Goal: Task Accomplishment & Management: Manage account settings

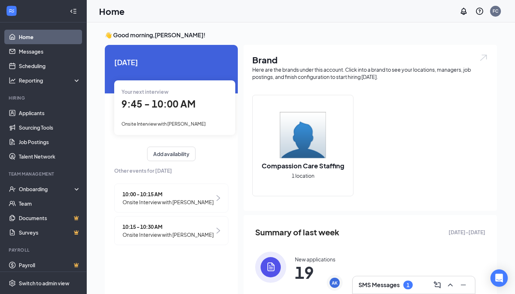
click at [376, 288] on h3 "SMS Messages" at bounding box center [379, 285] width 41 height 8
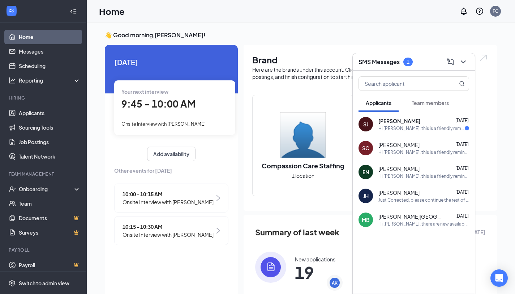
click at [396, 125] on div "Hi [PERSON_NAME], this is a friendly reminder. Please select a meeting time slo…" at bounding box center [422, 128] width 86 height 6
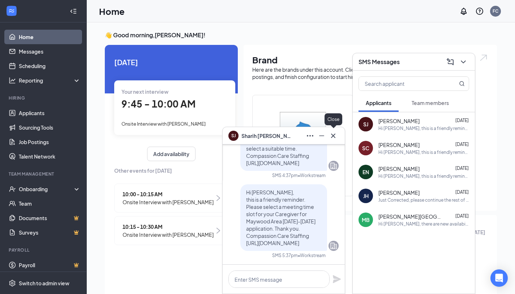
click at [336, 136] on icon "Cross" at bounding box center [333, 135] width 9 height 9
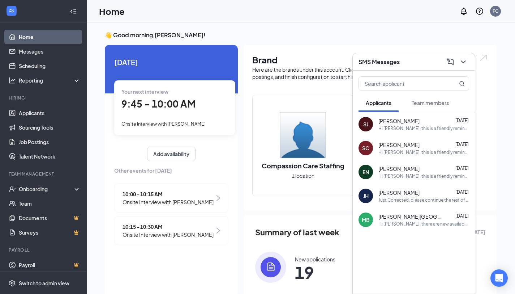
click at [335, 133] on div "Compassion Care Staffing 1 location" at bounding box center [303, 145] width 101 height 101
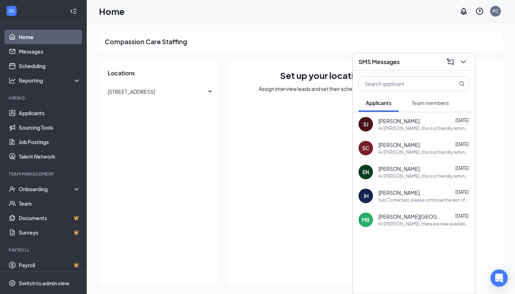
click at [373, 64] on h3 "SMS Messages" at bounding box center [379, 62] width 41 height 8
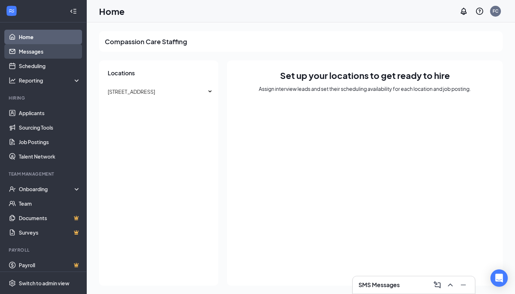
click at [31, 51] on link "Messages" at bounding box center [50, 51] width 62 height 14
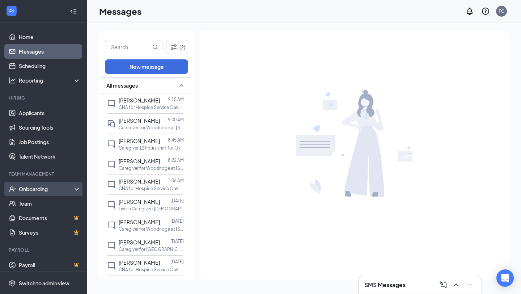
click at [39, 191] on div "Onboarding" at bounding box center [47, 188] width 56 height 7
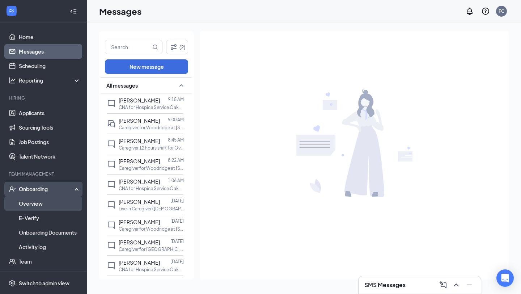
click at [26, 205] on link "Overview" at bounding box center [50, 203] width 62 height 14
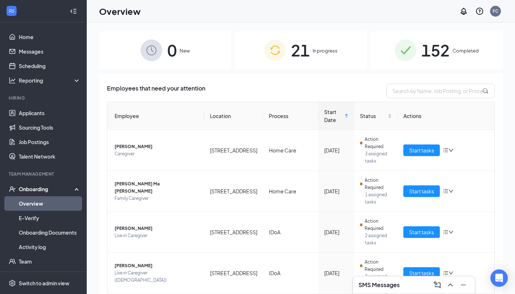
click at [331, 48] on span "In progress" at bounding box center [325, 50] width 25 height 7
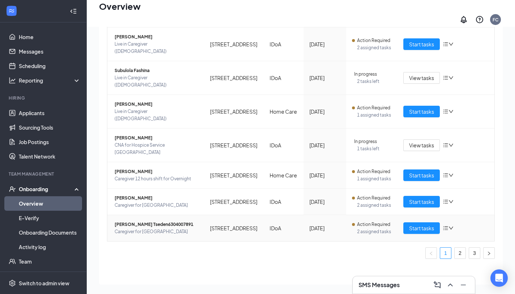
scroll to position [33, 0]
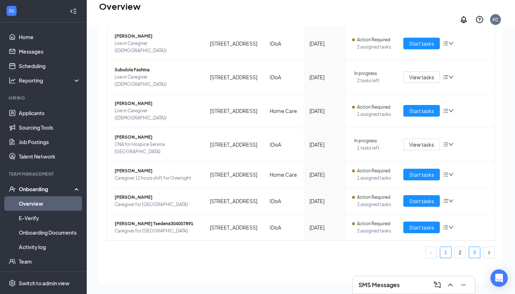
click at [470, 248] on link "3" at bounding box center [475, 252] width 11 height 11
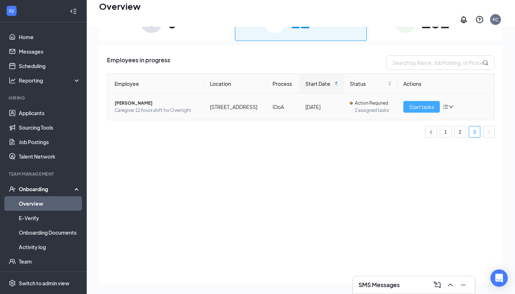
click at [415, 111] on span "Start tasks" at bounding box center [421, 107] width 25 height 8
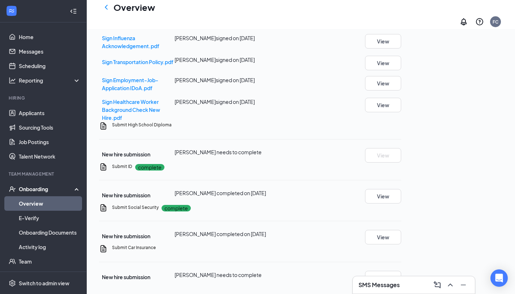
scroll to position [525, 0]
click at [402, 189] on button "View" at bounding box center [383, 196] width 36 height 14
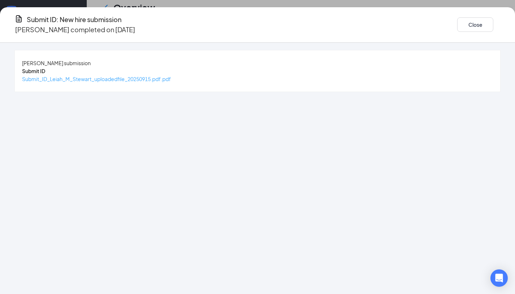
click at [171, 79] on span "Submit_ID_Leiah_M_Stewart_uploadedfile_20250915.pdf.pdf" at bounding box center [96, 79] width 149 height 7
click at [458, 21] on button "Close" at bounding box center [476, 24] width 36 height 14
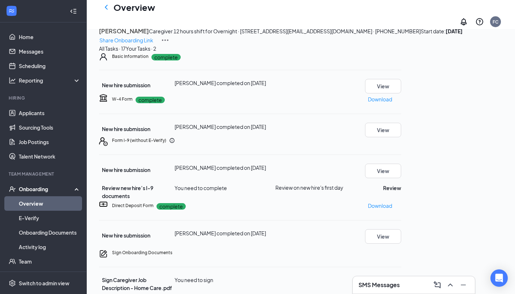
scroll to position [18, 0]
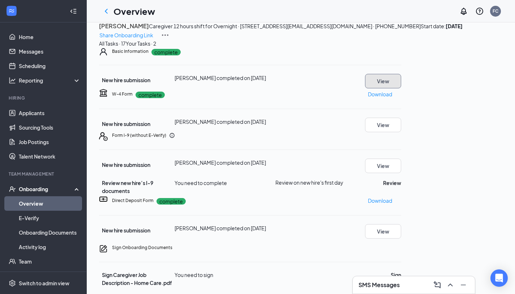
click at [402, 88] on button "View" at bounding box center [383, 81] width 36 height 14
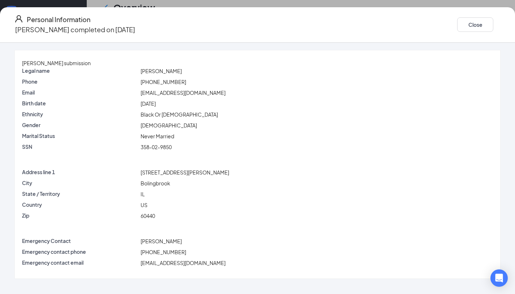
scroll to position [88, 0]
click at [458, 26] on button "Close" at bounding box center [476, 24] width 36 height 14
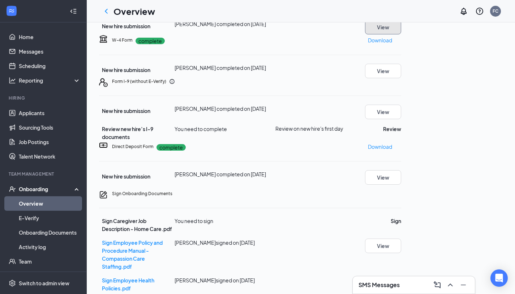
scroll to position [0, 0]
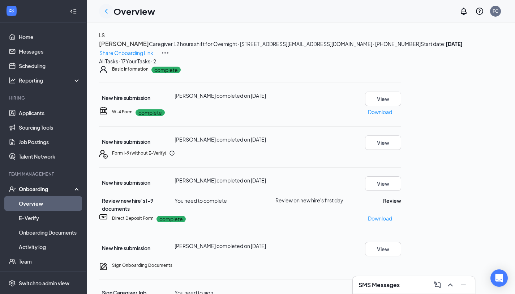
click at [106, 12] on icon "ChevronLeft" at bounding box center [106, 11] width 3 height 5
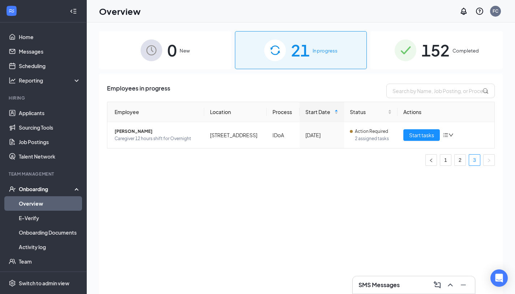
click at [316, 46] on div "21 In progress" at bounding box center [301, 50] width 132 height 38
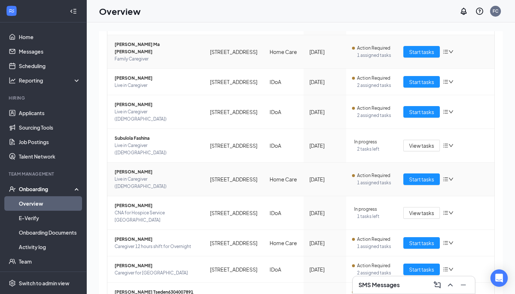
scroll to position [85, 0]
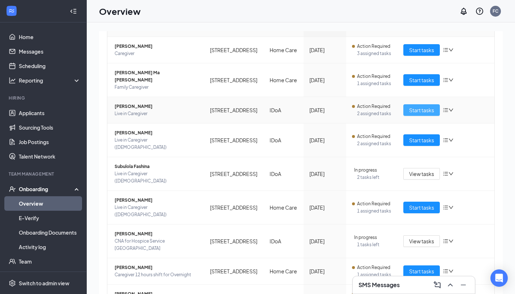
click at [411, 114] on span "Start tasks" at bounding box center [421, 110] width 25 height 8
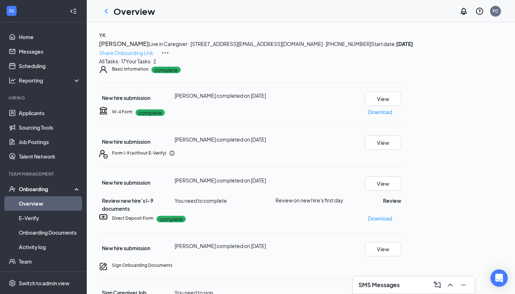
click at [153, 49] on p "Share Onboarding Link" at bounding box center [126, 53] width 54 height 8
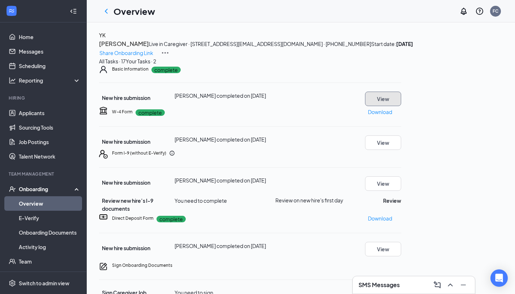
click at [402, 106] on button "View" at bounding box center [383, 99] width 36 height 14
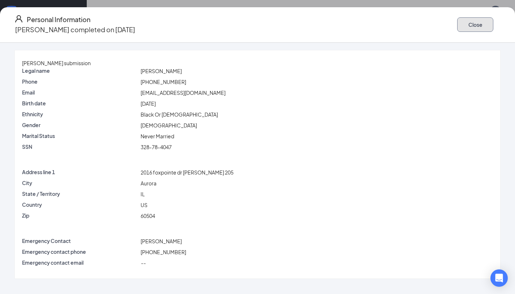
click at [458, 25] on button "Close" at bounding box center [476, 24] width 36 height 14
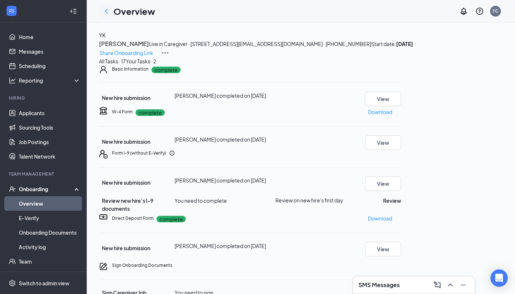
click at [106, 11] on icon "ChevronLeft" at bounding box center [106, 11] width 3 height 5
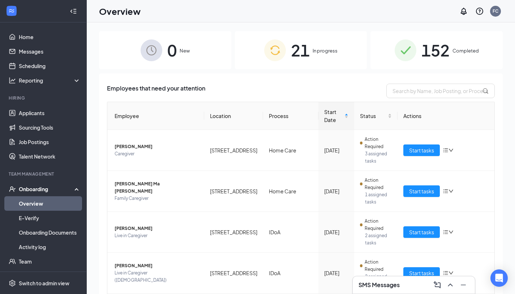
click at [313, 50] on span "In progress" at bounding box center [325, 50] width 25 height 7
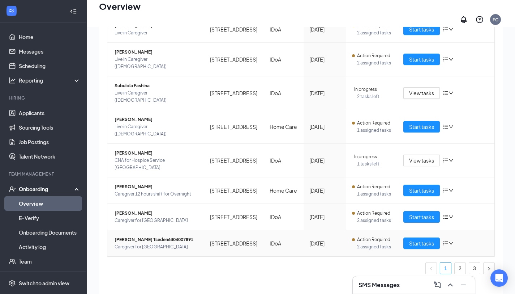
scroll to position [33, 0]
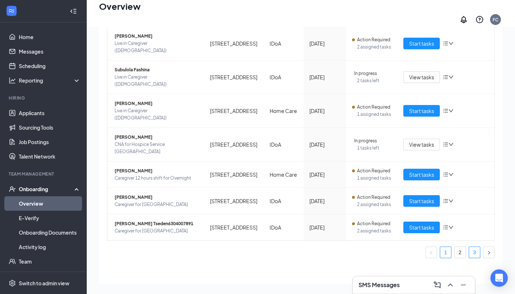
click at [470, 249] on link "3" at bounding box center [475, 252] width 11 height 11
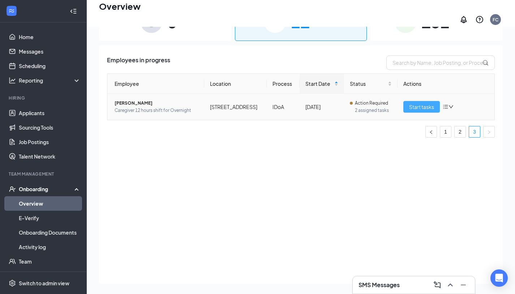
click at [417, 111] on span "Start tasks" at bounding box center [421, 107] width 25 height 8
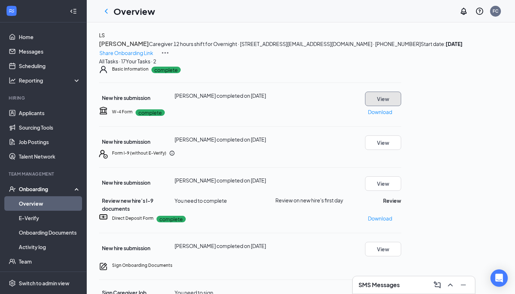
click at [402, 106] on button "View" at bounding box center [383, 99] width 36 height 14
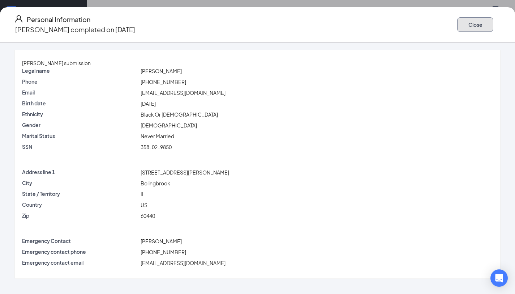
click at [458, 25] on button "Close" at bounding box center [476, 24] width 36 height 14
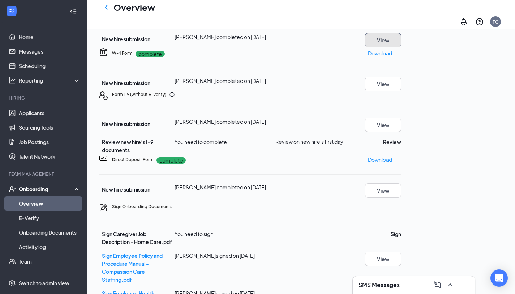
scroll to position [65, 0]
click at [402, 48] on button "View" at bounding box center [383, 40] width 36 height 14
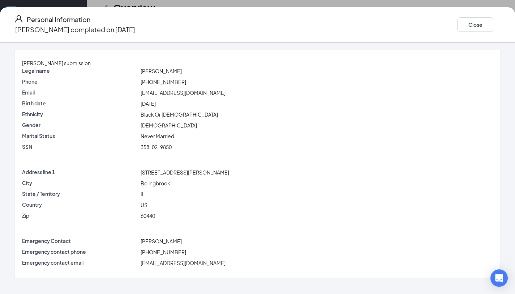
click at [60, 288] on div "[PERSON_NAME] submission Legal name [PERSON_NAME] Phone [PHONE_NUMBER] Email [E…" at bounding box center [257, 168] width 515 height 251
click at [458, 21] on button "Close" at bounding box center [476, 24] width 36 height 14
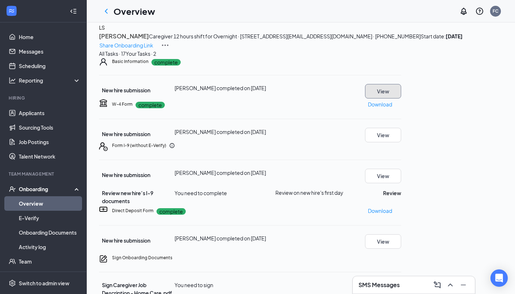
scroll to position [0, 0]
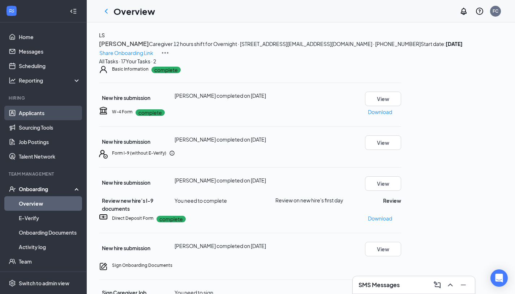
click at [35, 113] on link "Applicants" at bounding box center [50, 113] width 62 height 14
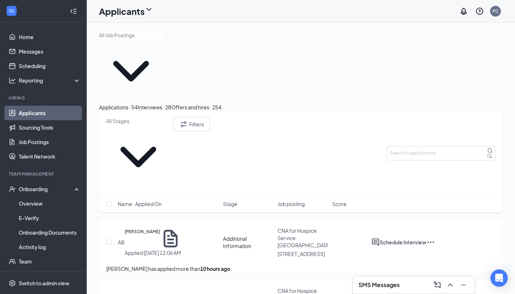
click at [171, 103] on div "Interviews · 28" at bounding box center [155, 107] width 34 height 8
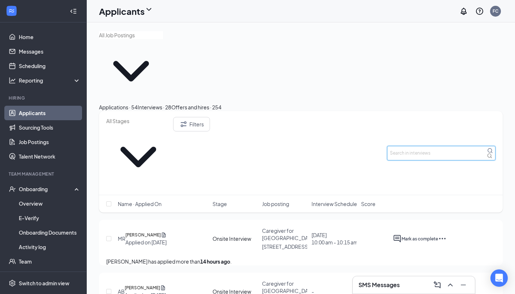
click at [400, 146] on input "text" at bounding box center [441, 153] width 109 height 14
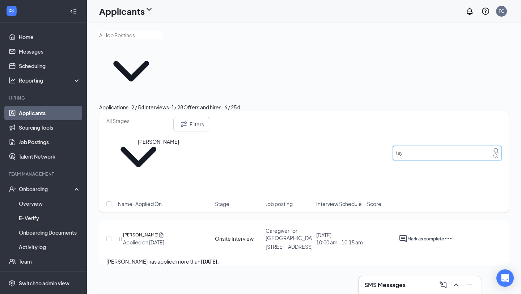
type input "tay"
click at [146, 231] on h5 "[PERSON_NAME]" at bounding box center [140, 234] width 35 height 7
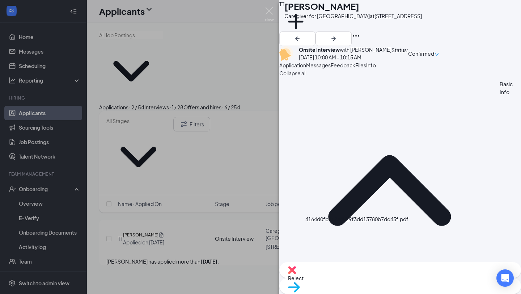
click at [421, 292] on span "Move to stage" at bounding box center [400, 296] width 224 height 8
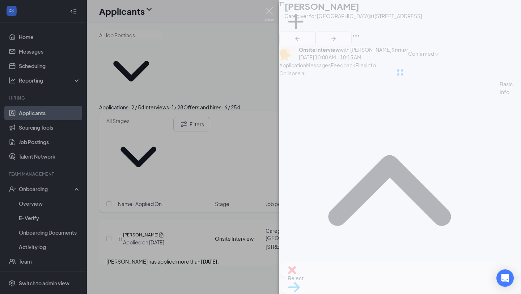
type input "Hiring Complete (final stage)"
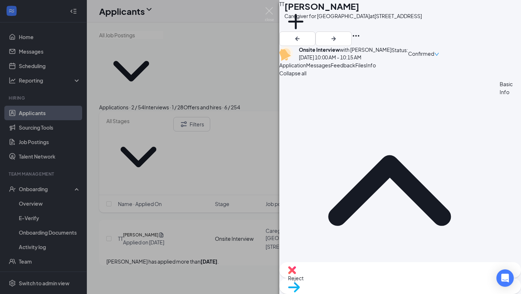
click at [437, 292] on span "Move to stage" at bounding box center [400, 296] width 224 height 8
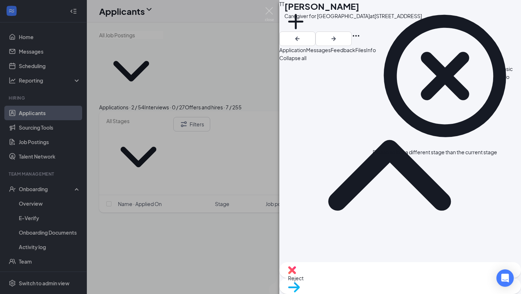
click at [382, 16] on icon "CrossCircle" at bounding box center [445, 76] width 145 height 145
click at [34, 190] on div "TT [PERSON_NAME] Caregiver for Woodridge at [STREET_ADDRESS] Add a tag Applicat…" at bounding box center [260, 147] width 521 height 294
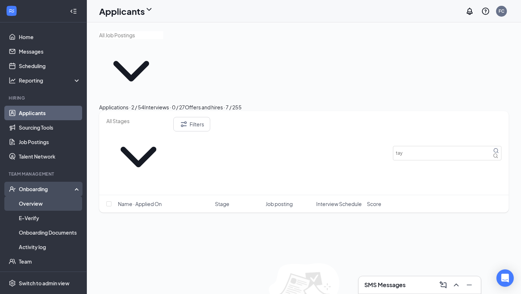
click at [29, 205] on link "Overview" at bounding box center [50, 203] width 62 height 14
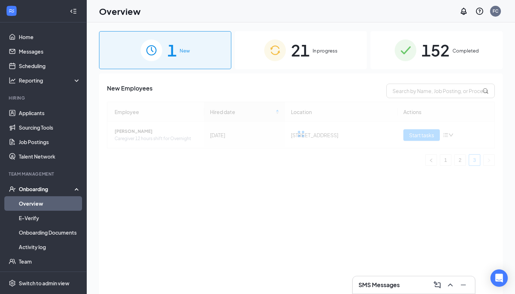
click at [192, 51] on div "1 New" at bounding box center [165, 50] width 132 height 38
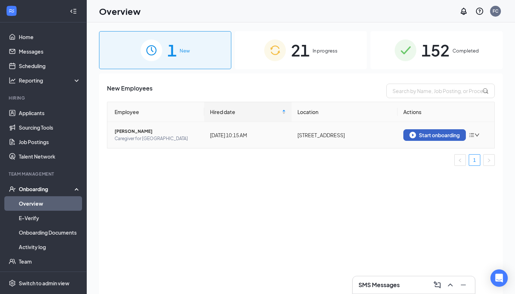
click at [428, 134] on div "Start onboarding" at bounding box center [435, 135] width 50 height 7
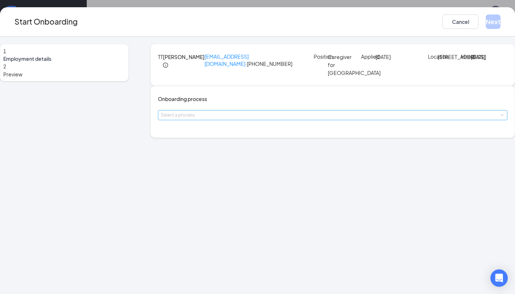
click at [241, 119] on div "Select a process" at bounding box center [331, 114] width 341 height 7
click at [201, 179] on li "IDoA" at bounding box center [234, 182] width 119 height 13
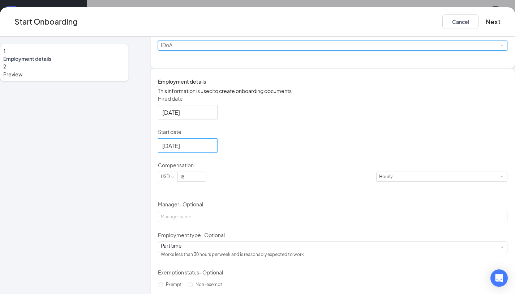
scroll to position [70, 0]
click at [205, 116] on input "Hired date" at bounding box center [187, 111] width 50 height 9
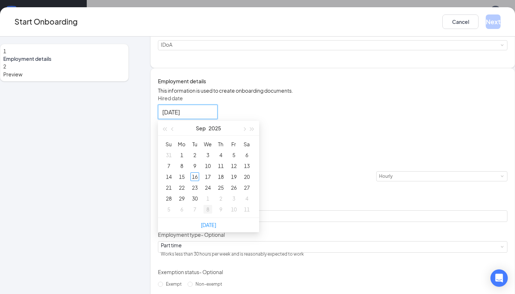
type input "[DATE]"
click at [216, 228] on link "[DATE]" at bounding box center [208, 224] width 15 height 7
type input "[DATE]"
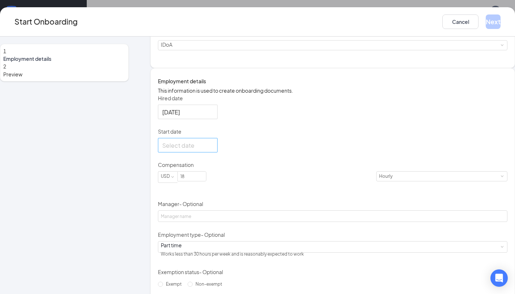
click at [213, 150] on div at bounding box center [187, 145] width 51 height 9
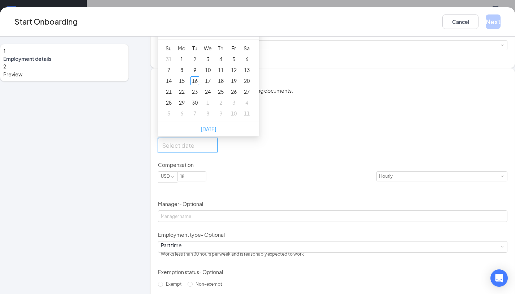
click at [216, 132] on link "[DATE]" at bounding box center [208, 129] width 15 height 7
type input "[DATE]"
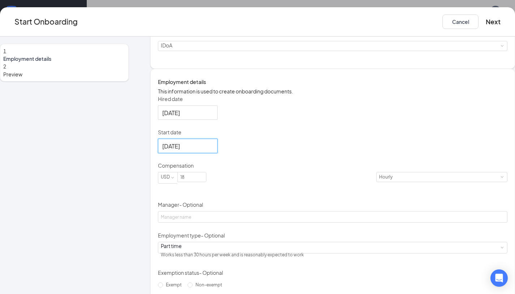
scroll to position [21, 0]
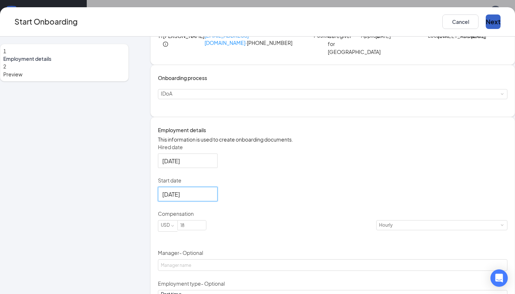
click at [486, 25] on button "Next" at bounding box center [493, 21] width 15 height 14
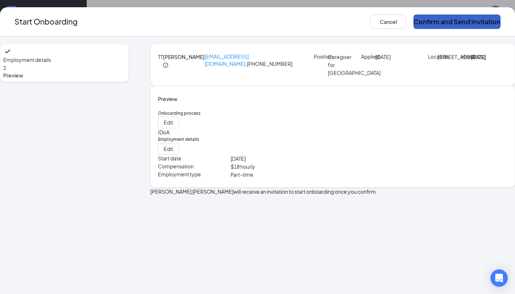
click at [455, 23] on button "Confirm and Send Invitation" at bounding box center [457, 21] width 87 height 14
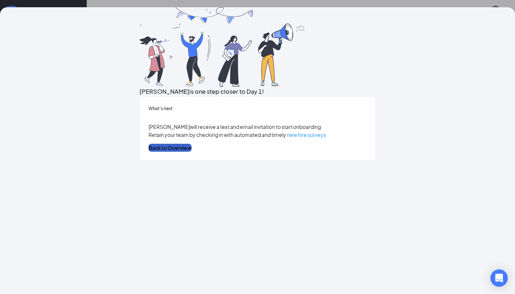
click at [192, 152] on button "Back to Overview" at bounding box center [170, 148] width 43 height 8
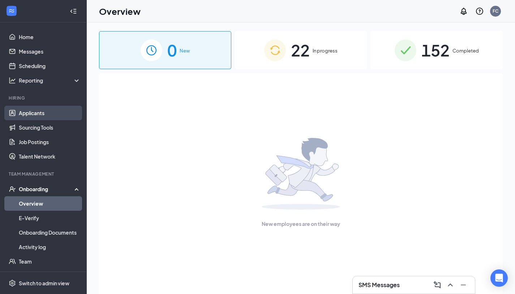
click at [39, 114] on link "Applicants" at bounding box center [50, 113] width 62 height 14
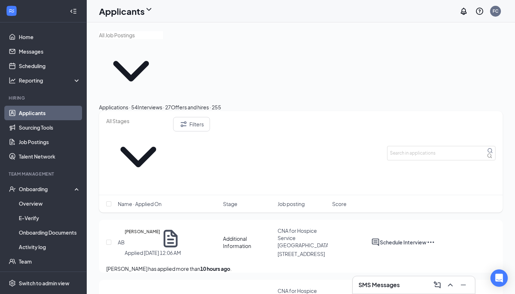
click at [171, 103] on div "Interviews · 27" at bounding box center [154, 107] width 33 height 8
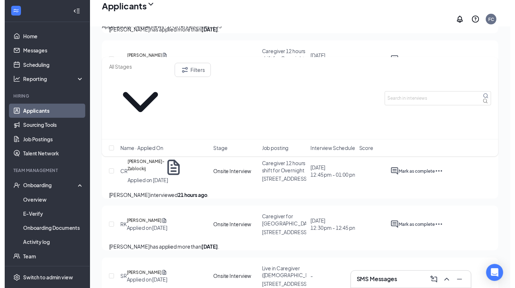
scroll to position [827, 0]
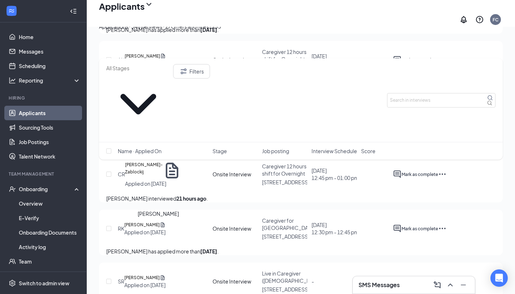
click at [161, 116] on h5 "[PERSON_NAME]" at bounding box center [143, 112] width 35 height 7
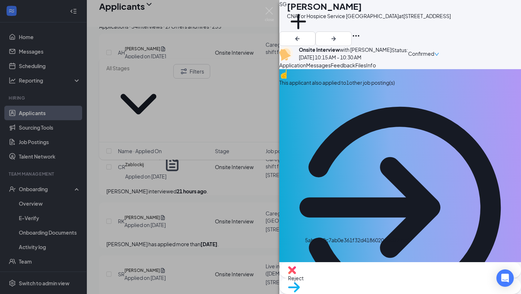
click at [428, 292] on span "Move to stage" at bounding box center [400, 296] width 224 height 8
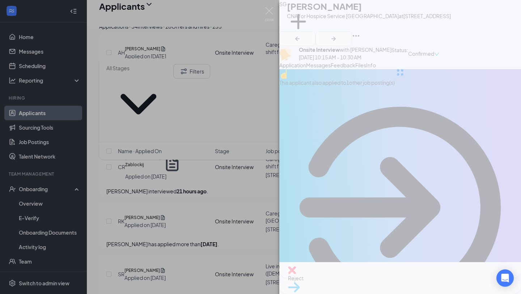
type input "Hiring Complete (final stage)"
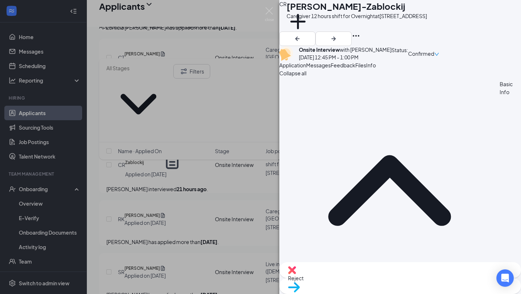
click at [37, 190] on div "CR [PERSON_NAME]-Zablockij Caregiver 12 hours shift for Overnight at [STREET_AD…" at bounding box center [260, 147] width 521 height 294
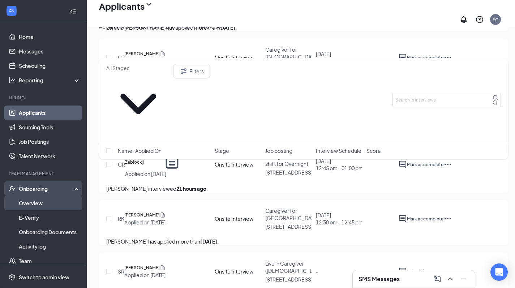
click at [29, 203] on link "Overview" at bounding box center [50, 203] width 62 height 14
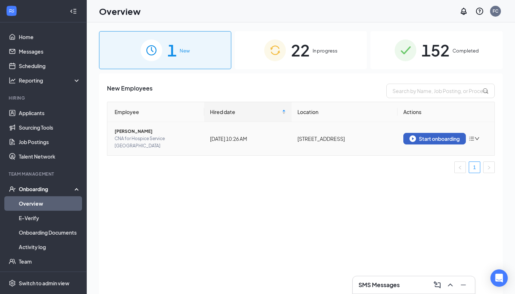
click at [441, 136] on div "Start onboarding" at bounding box center [435, 138] width 50 height 7
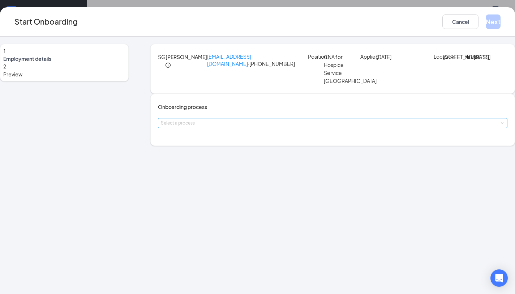
click at [247, 127] on div "Select a process" at bounding box center [331, 122] width 341 height 7
click at [214, 188] on li "IDoA" at bounding box center [234, 189] width 119 height 13
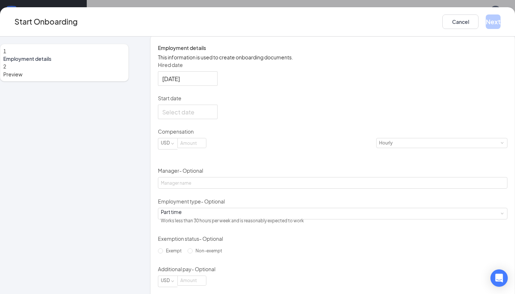
scroll to position [118, 0]
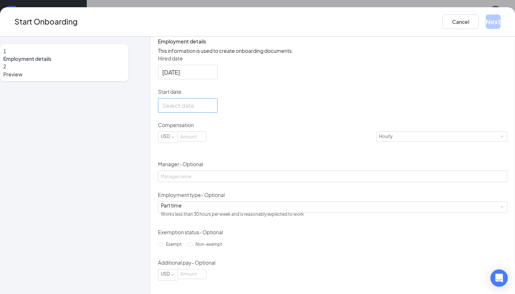
click at [190, 110] on input "Start date" at bounding box center [187, 105] width 50 height 9
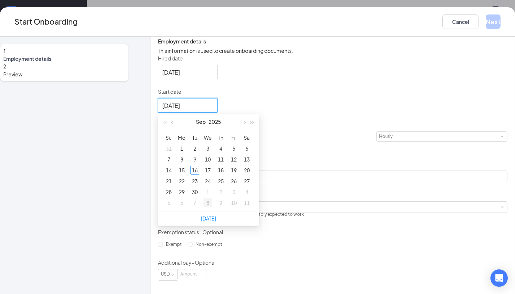
type input "[DATE]"
click at [216, 221] on link "[DATE]" at bounding box center [208, 218] width 15 height 7
type input "[DATE]"
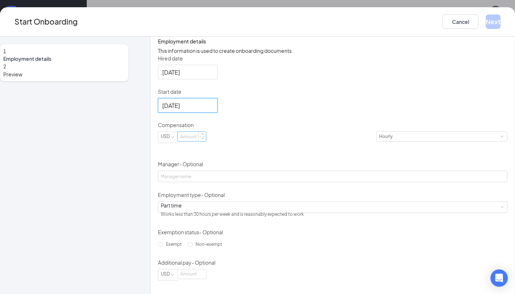
click at [206, 141] on input at bounding box center [192, 136] width 28 height 9
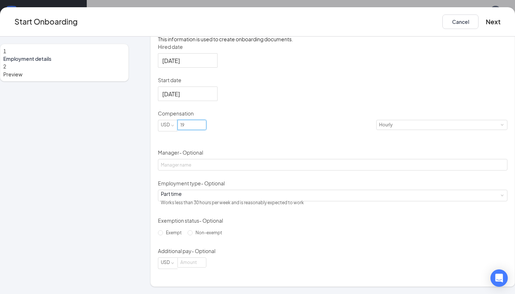
scroll to position [157, 0]
type input "19"
click at [486, 24] on button "Next" at bounding box center [493, 21] width 15 height 14
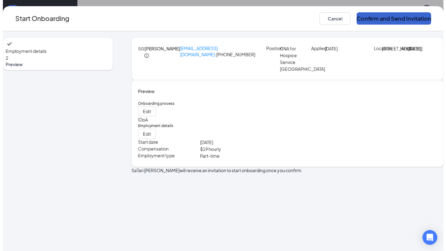
scroll to position [0, 0]
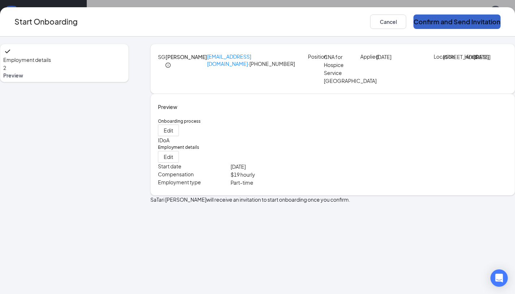
click at [439, 22] on button "Confirm and Send Invitation" at bounding box center [457, 21] width 87 height 14
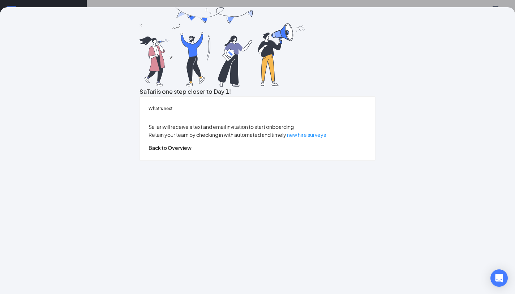
drag, startPoint x: 429, startPoint y: 286, endPoint x: 372, endPoint y: 255, distance: 65.2
click at [419, 280] on div "SaTari is one step closer to Day 1! What’s next SaTari will receive a text and …" at bounding box center [257, 150] width 515 height 286
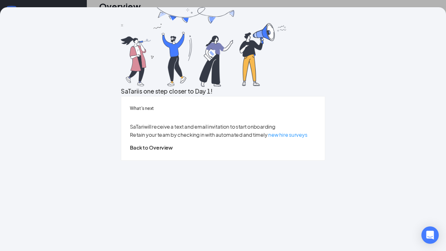
scroll to position [33, 0]
click at [173, 152] on button "Back to Overview" at bounding box center [151, 148] width 43 height 8
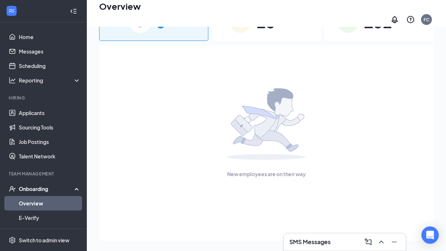
scroll to position [0, 0]
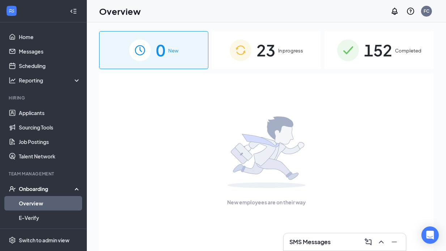
click at [277, 46] on div "23 In progress" at bounding box center [266, 50] width 109 height 38
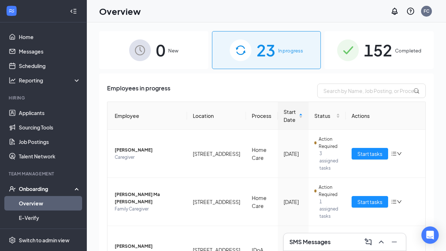
scroll to position [1, 0]
